Goal: Information Seeking & Learning: Learn about a topic

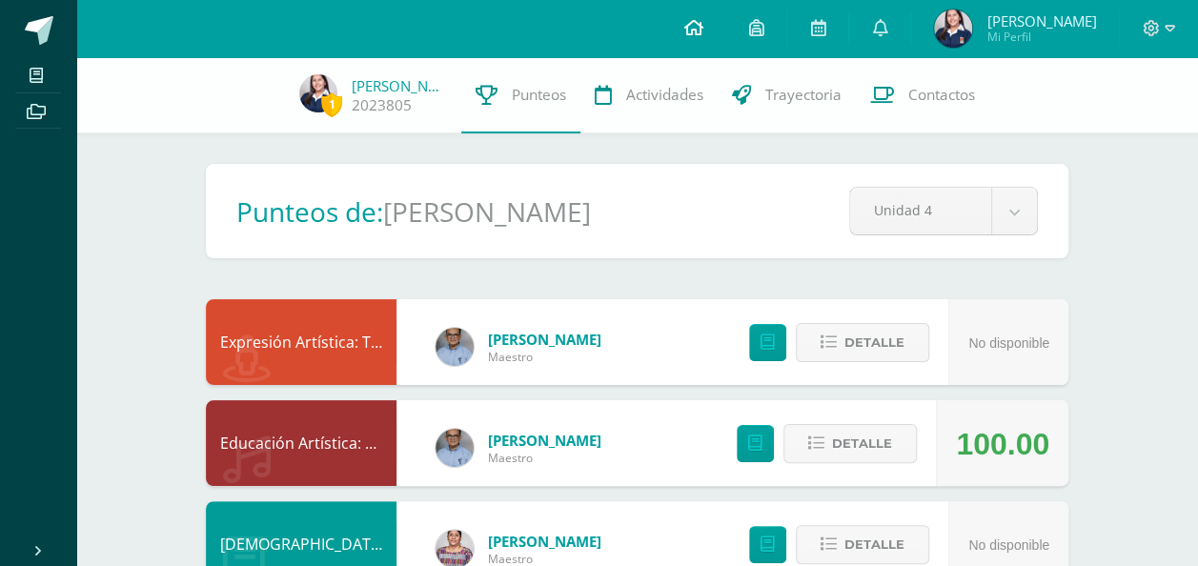
click at [699, 16] on link at bounding box center [693, 28] width 65 height 57
click at [721, 31] on link at bounding box center [693, 28] width 65 height 57
click at [702, 35] on icon at bounding box center [692, 27] width 19 height 17
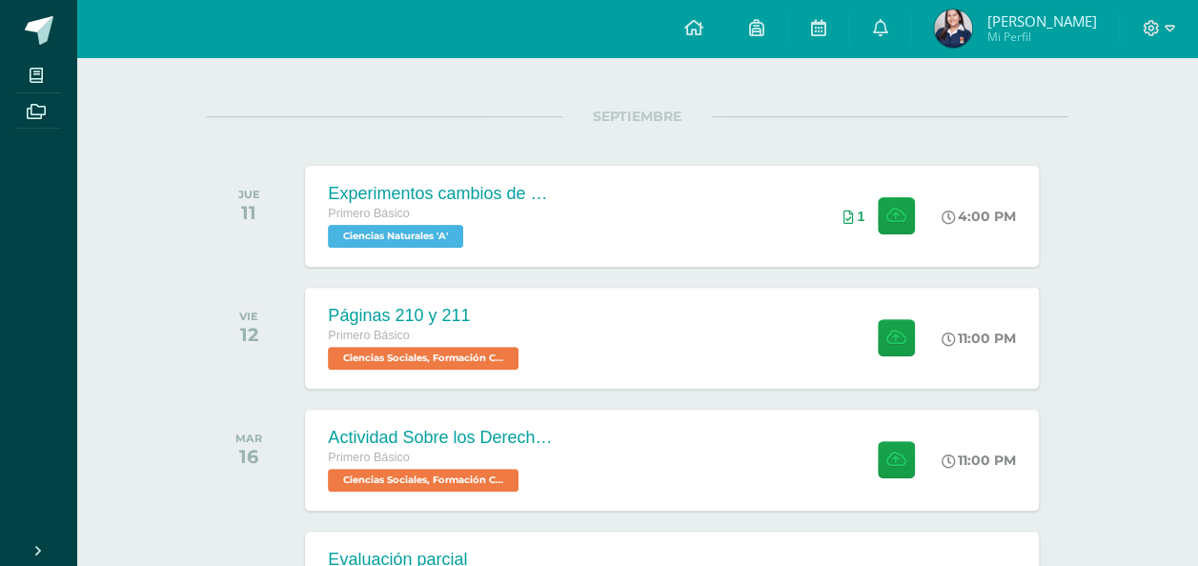
scroll to position [251, 0]
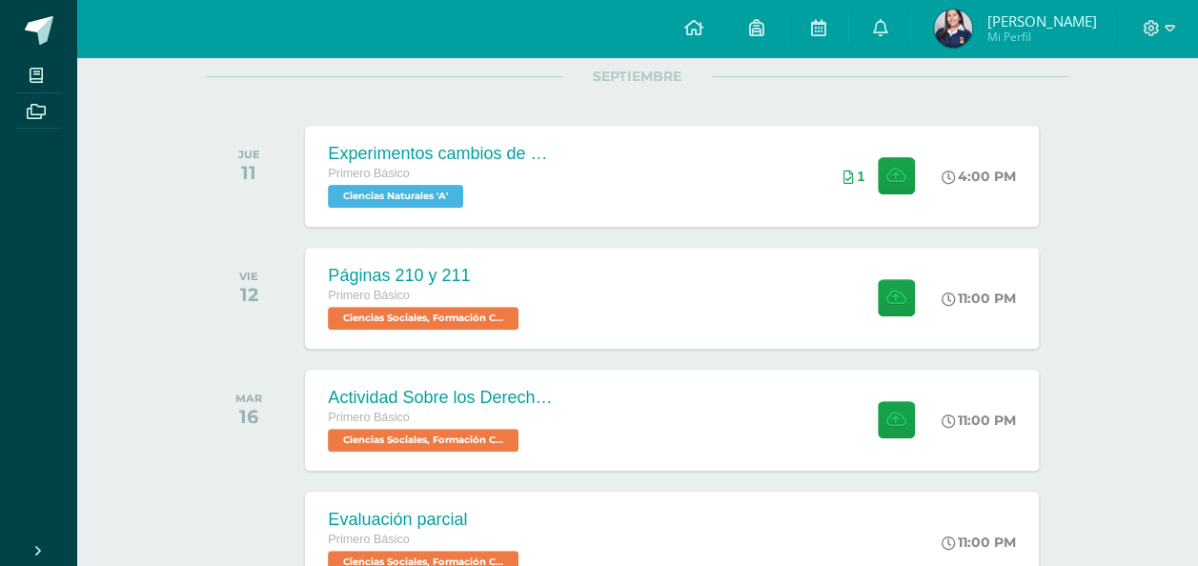
click at [1149, 173] on div "Actividades recientes y próximas Tablero Pendientes de entrega Entregadas todas…" at bounding box center [637, 315] width 1122 height 1017
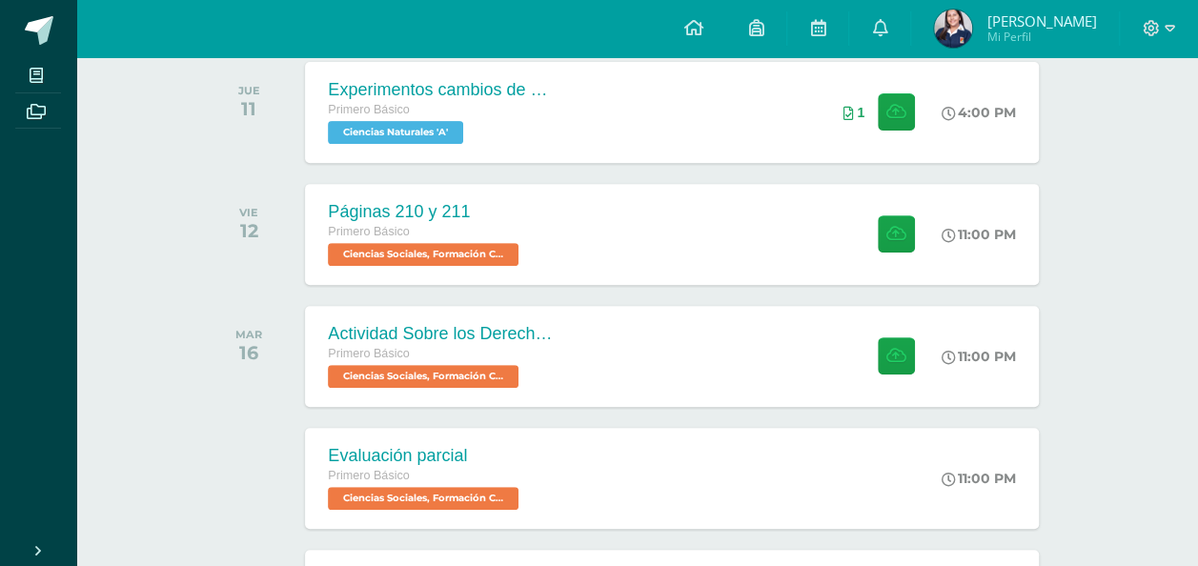
scroll to position [323, 0]
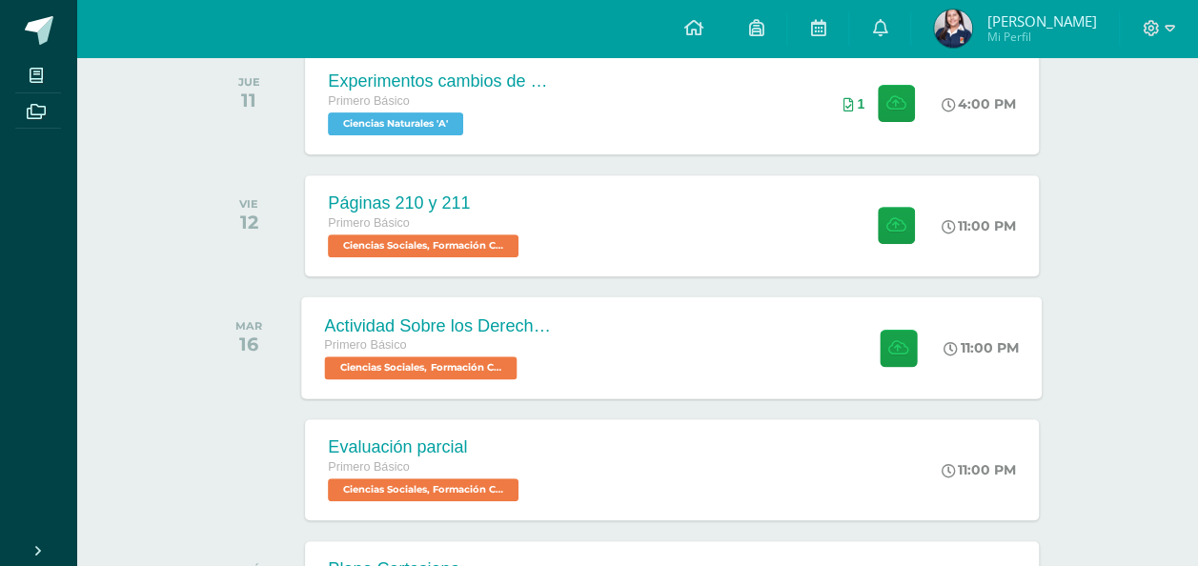
click at [682, 332] on div "Actividad Sobre los Derechos Humanos Primero Básico Ciencias Sociales, Formació…" at bounding box center [672, 347] width 741 height 102
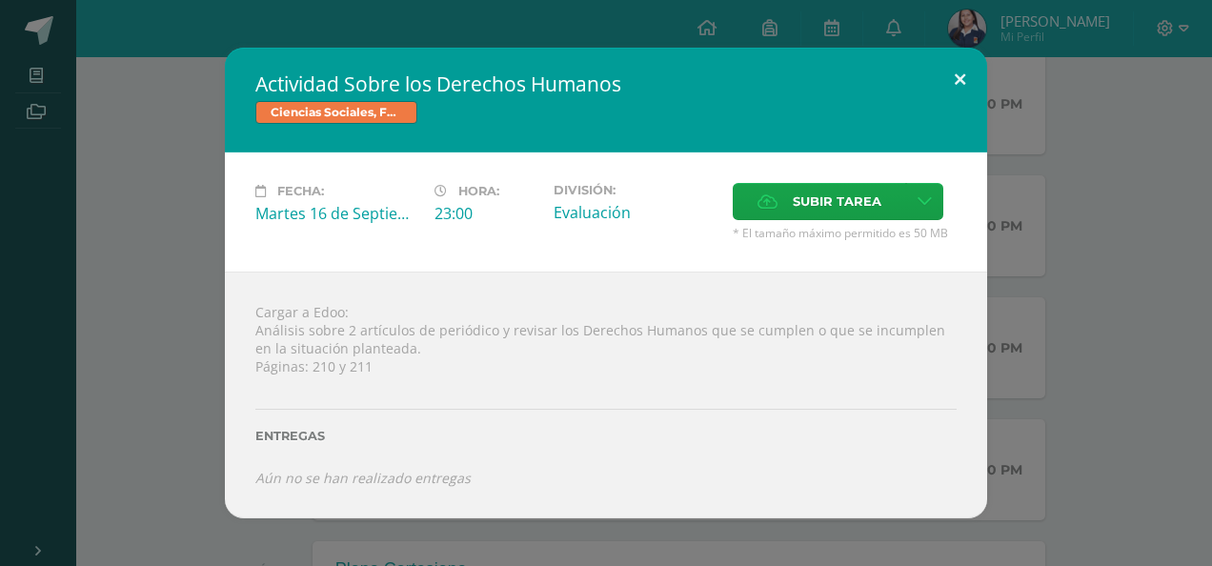
click at [968, 85] on button at bounding box center [960, 80] width 54 height 65
